Goal: Check status

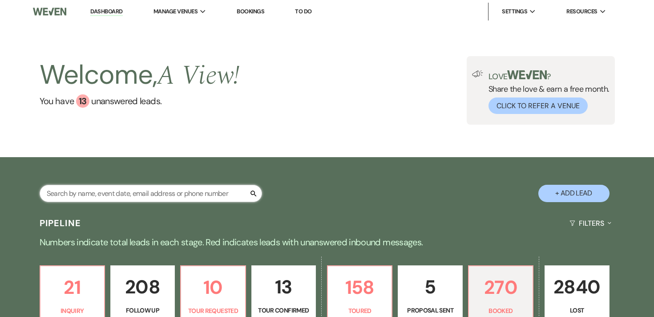
click at [195, 188] on input "text" at bounding box center [151, 192] width 222 height 17
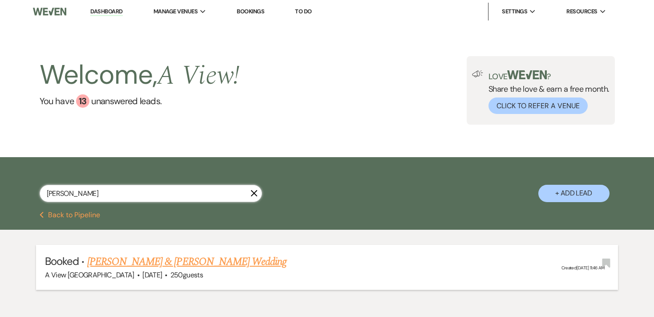
type input "[PERSON_NAME]"
click at [238, 263] on link "[PERSON_NAME] & [PERSON_NAME] Wedding" at bounding box center [186, 261] width 199 height 16
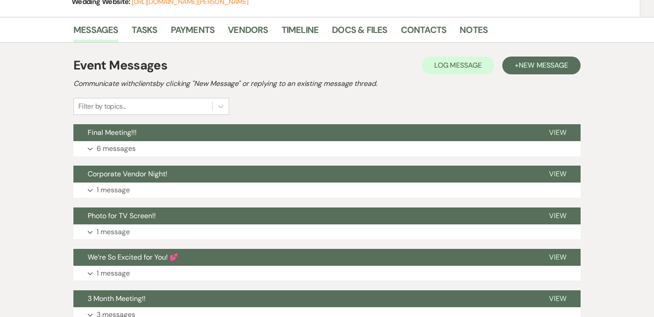
scroll to position [155, 0]
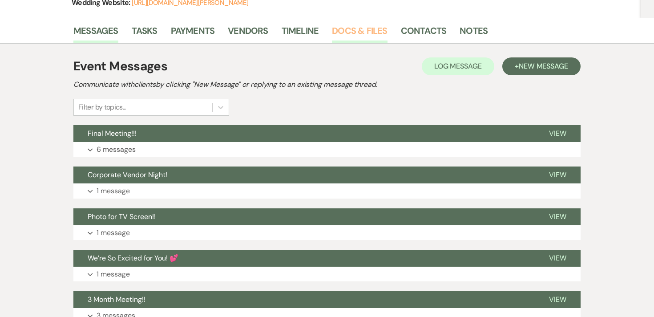
click at [367, 37] on link "Docs & Files" at bounding box center [359, 34] width 55 height 20
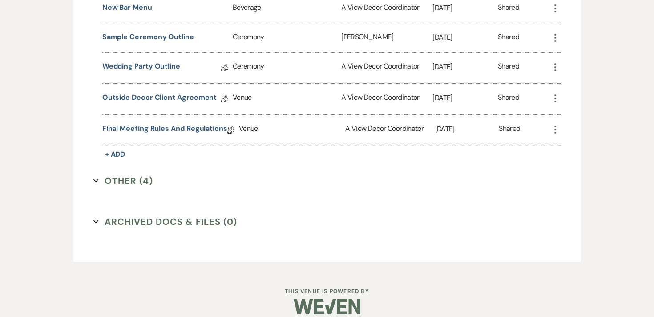
scroll to position [479, 0]
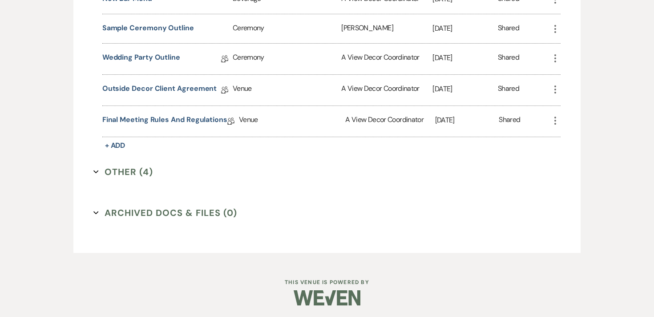
click at [98, 169] on icon "Expand" at bounding box center [95, 171] width 5 height 5
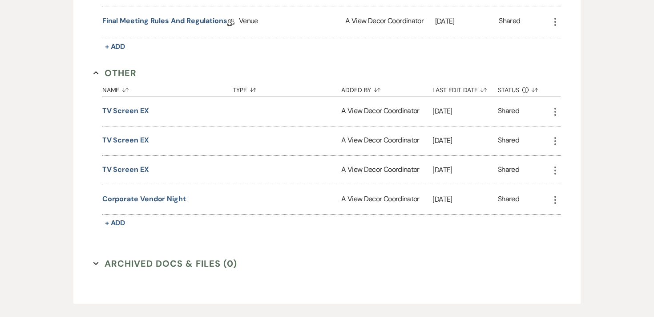
scroll to position [580, 0]
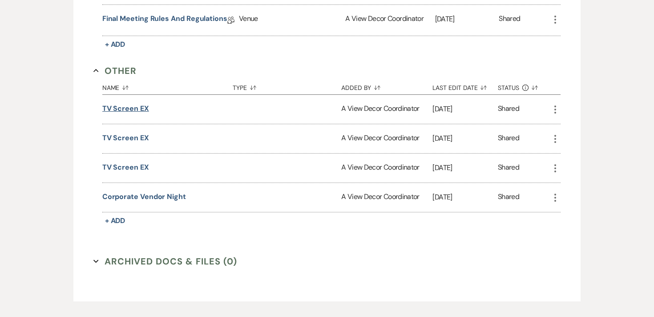
click at [130, 107] on button "TV Screen EX" at bounding box center [125, 108] width 47 height 11
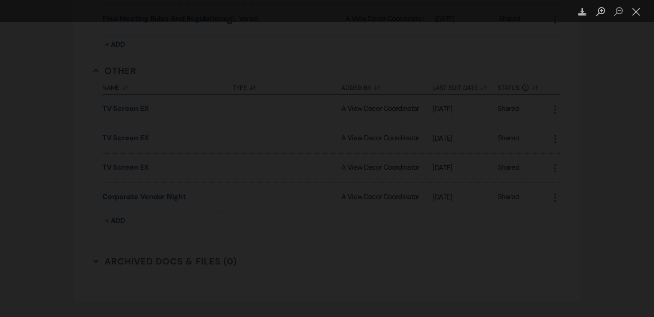
click at [605, 124] on div "Lightbox" at bounding box center [327, 158] width 654 height 317
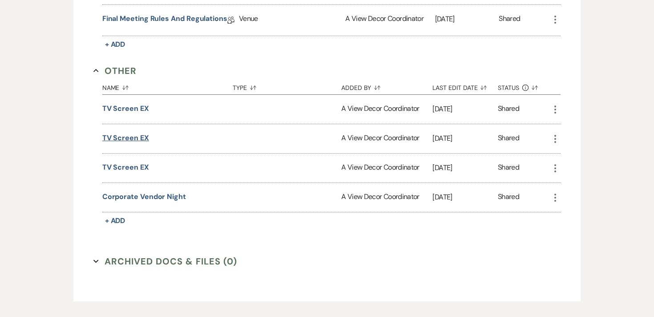
click at [140, 136] on button "TV Screen EX" at bounding box center [125, 137] width 47 height 11
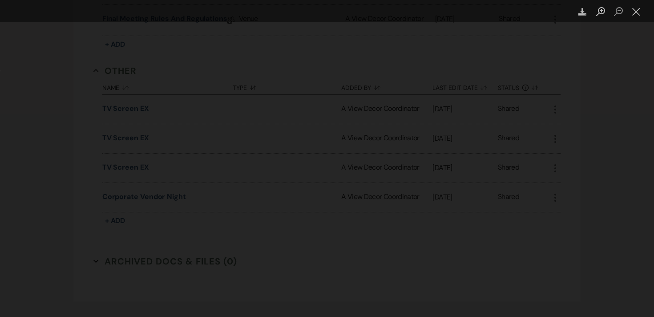
click at [26, 123] on div "Lightbox" at bounding box center [327, 158] width 654 height 317
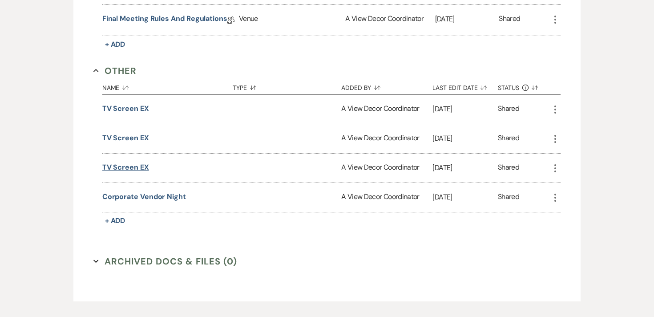
click at [110, 163] on button "TV Screen EX" at bounding box center [125, 167] width 47 height 11
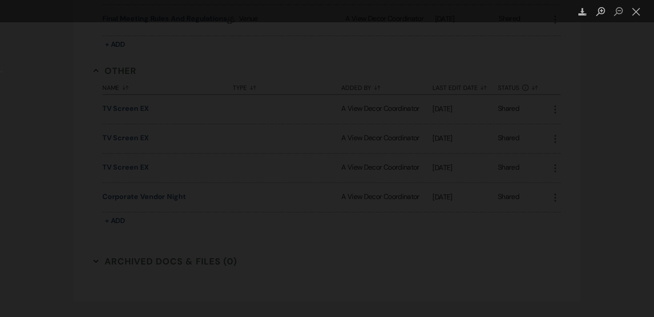
click at [49, 122] on div "Lightbox" at bounding box center [327, 158] width 654 height 317
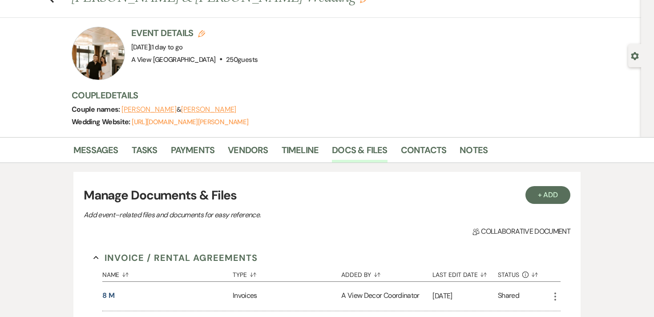
scroll to position [26, 0]
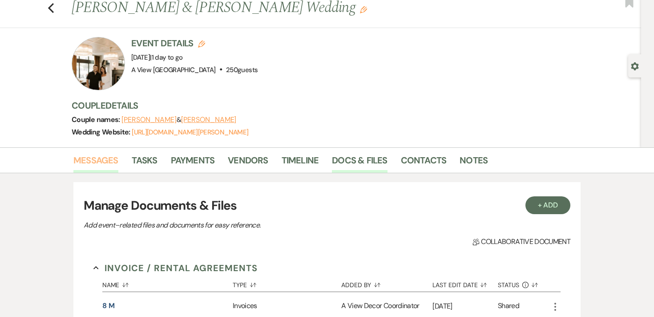
click at [88, 164] on link "Messages" at bounding box center [95, 163] width 45 height 20
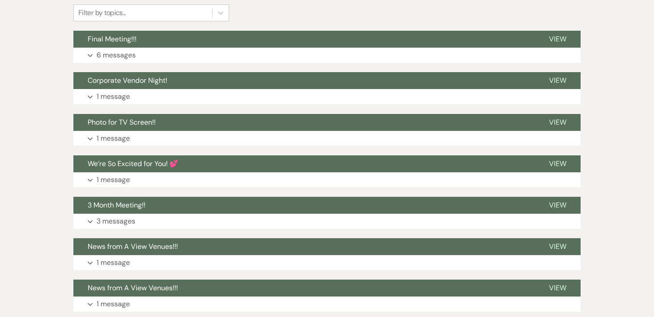
scroll to position [253, 0]
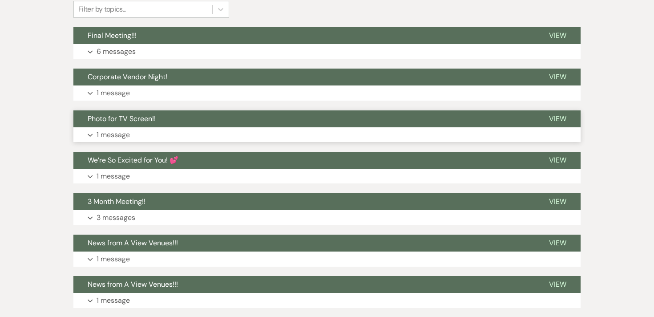
click at [89, 135] on use "button" at bounding box center [90, 134] width 5 height 3
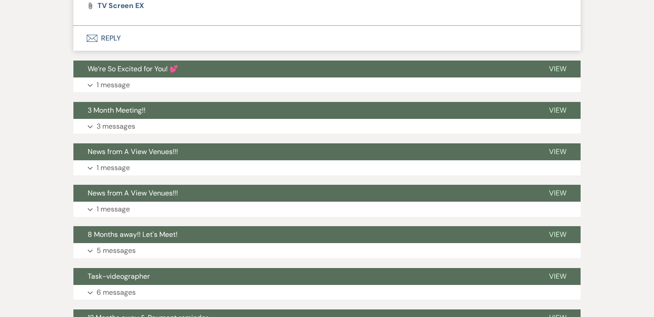
scroll to position [823, 0]
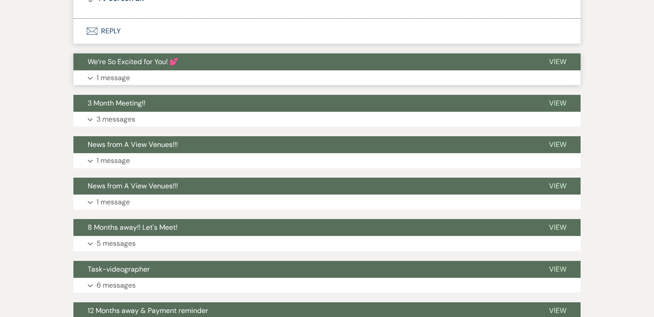
click at [92, 77] on use "button" at bounding box center [90, 77] width 5 height 3
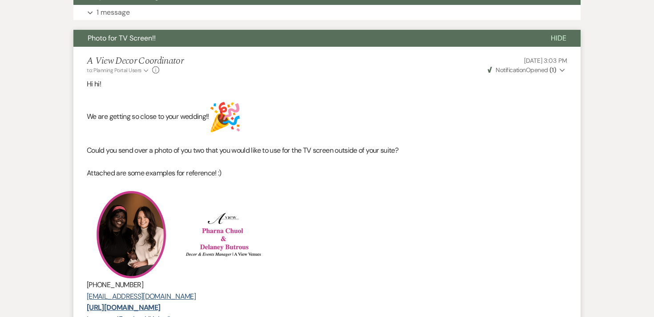
scroll to position [330, 0]
